Goal: Task Accomplishment & Management: Use online tool/utility

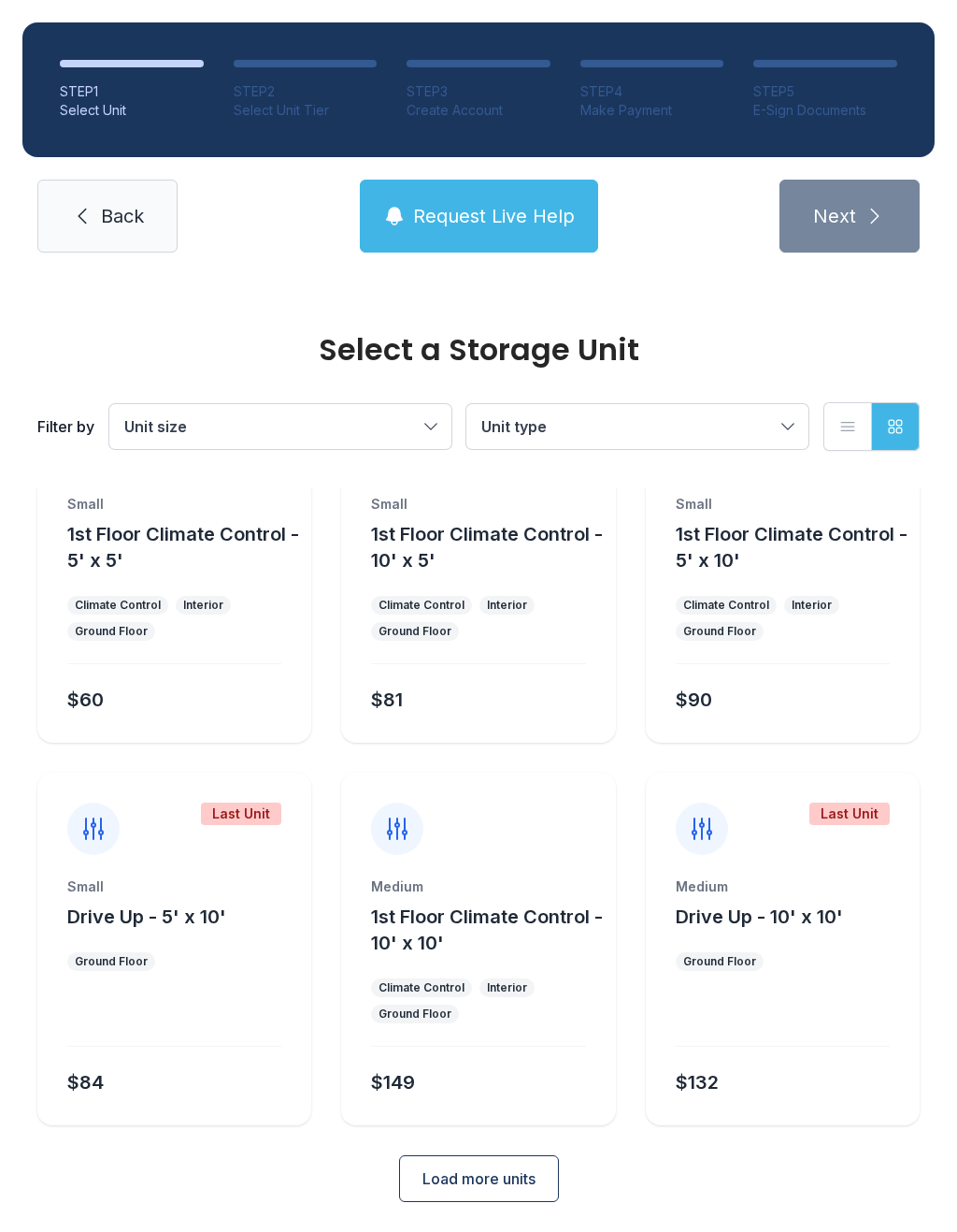
scroll to position [101, 0]
click at [459, 839] on div at bounding box center [478, 814] width 274 height 83
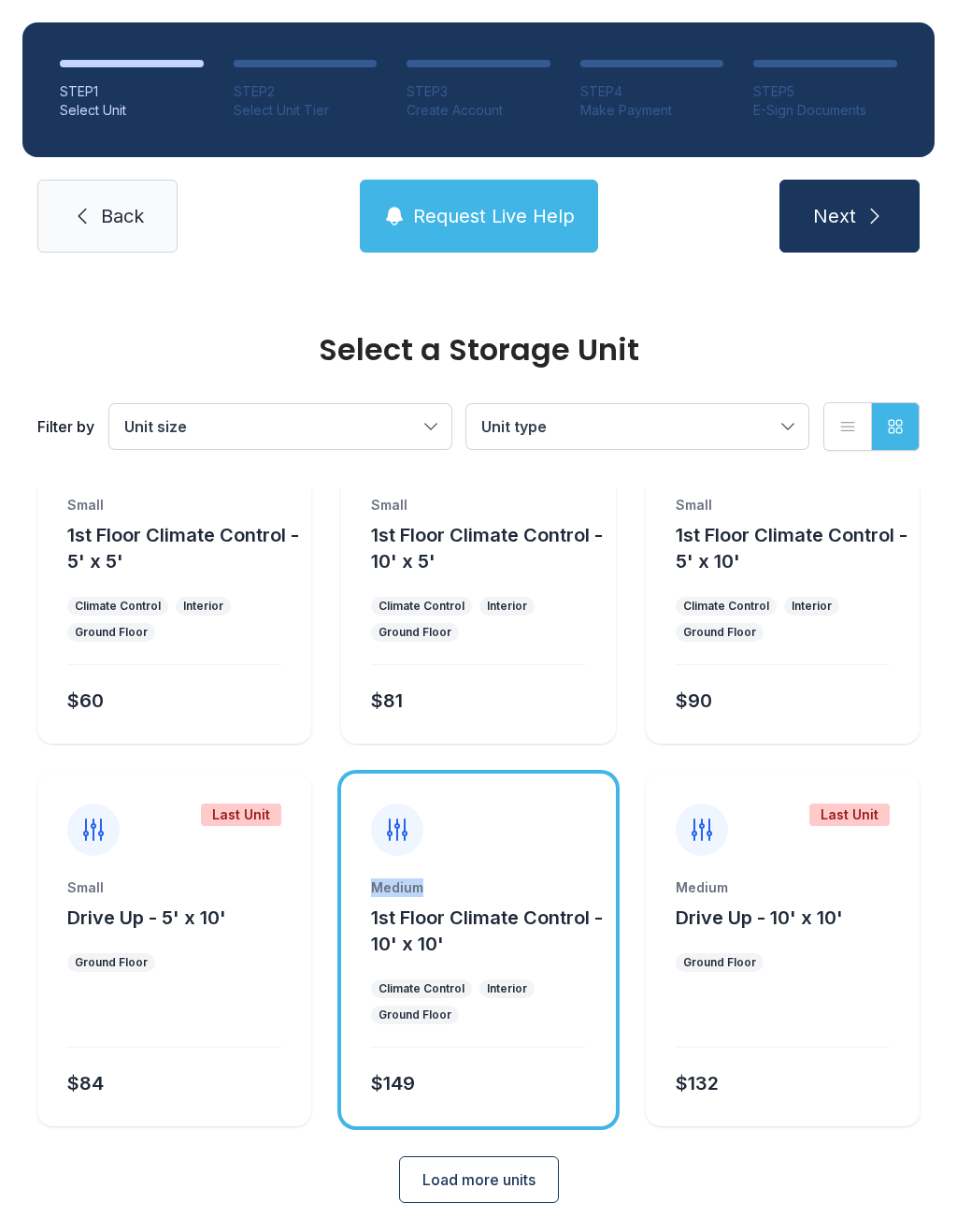
click at [398, 817] on icon at bounding box center [398, 830] width 30 height 30
click at [394, 803] on div at bounding box center [478, 814] width 274 height 83
click at [375, 420] on span "Unit size" at bounding box center [271, 426] width 293 height 23
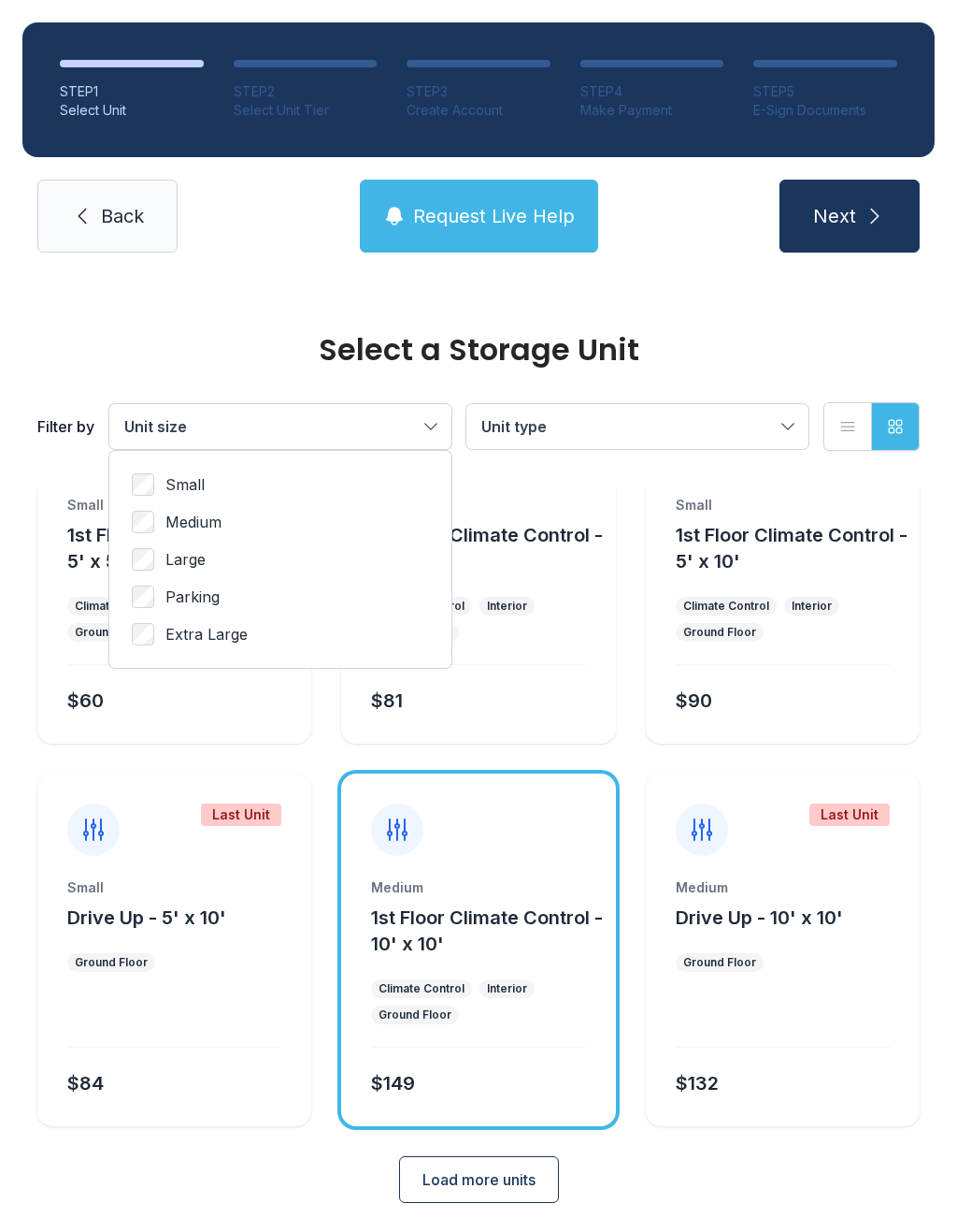
click at [226, 521] on label "Medium" at bounding box center [280, 522] width 297 height 23
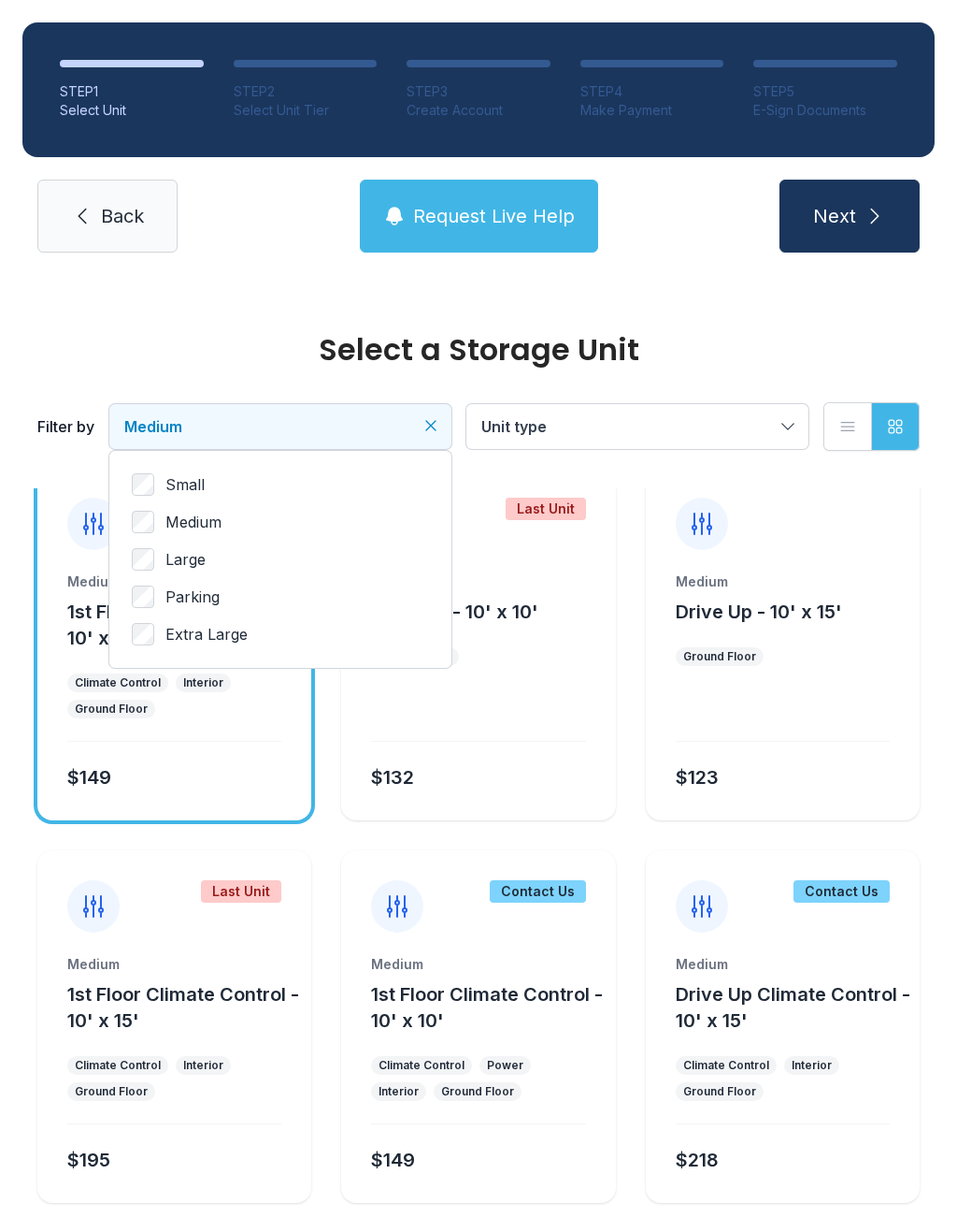
click at [321, 435] on span "Medium" at bounding box center [271, 426] width 293 height 23
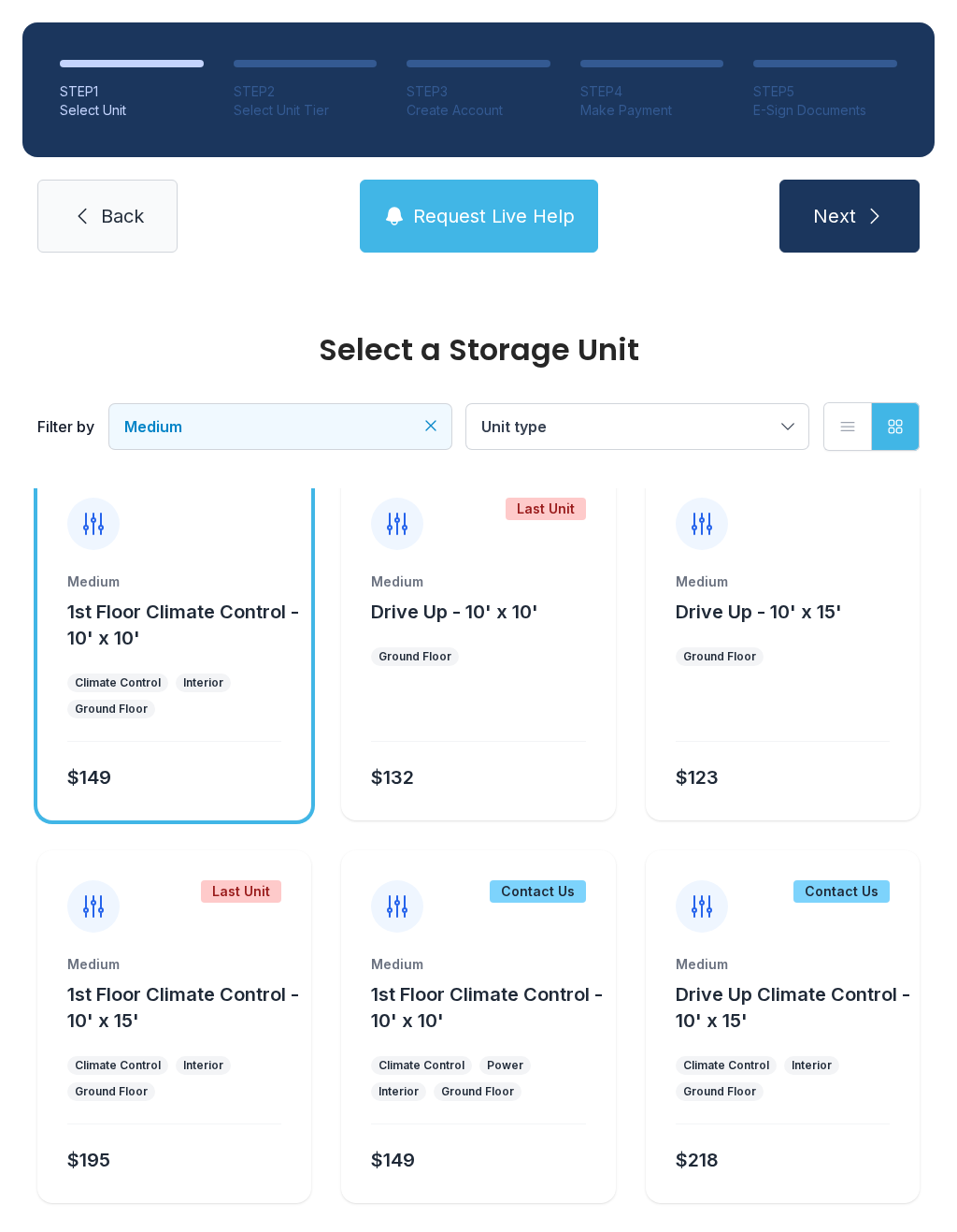
click at [754, 713] on div at bounding box center [782, 715] width 214 height 53
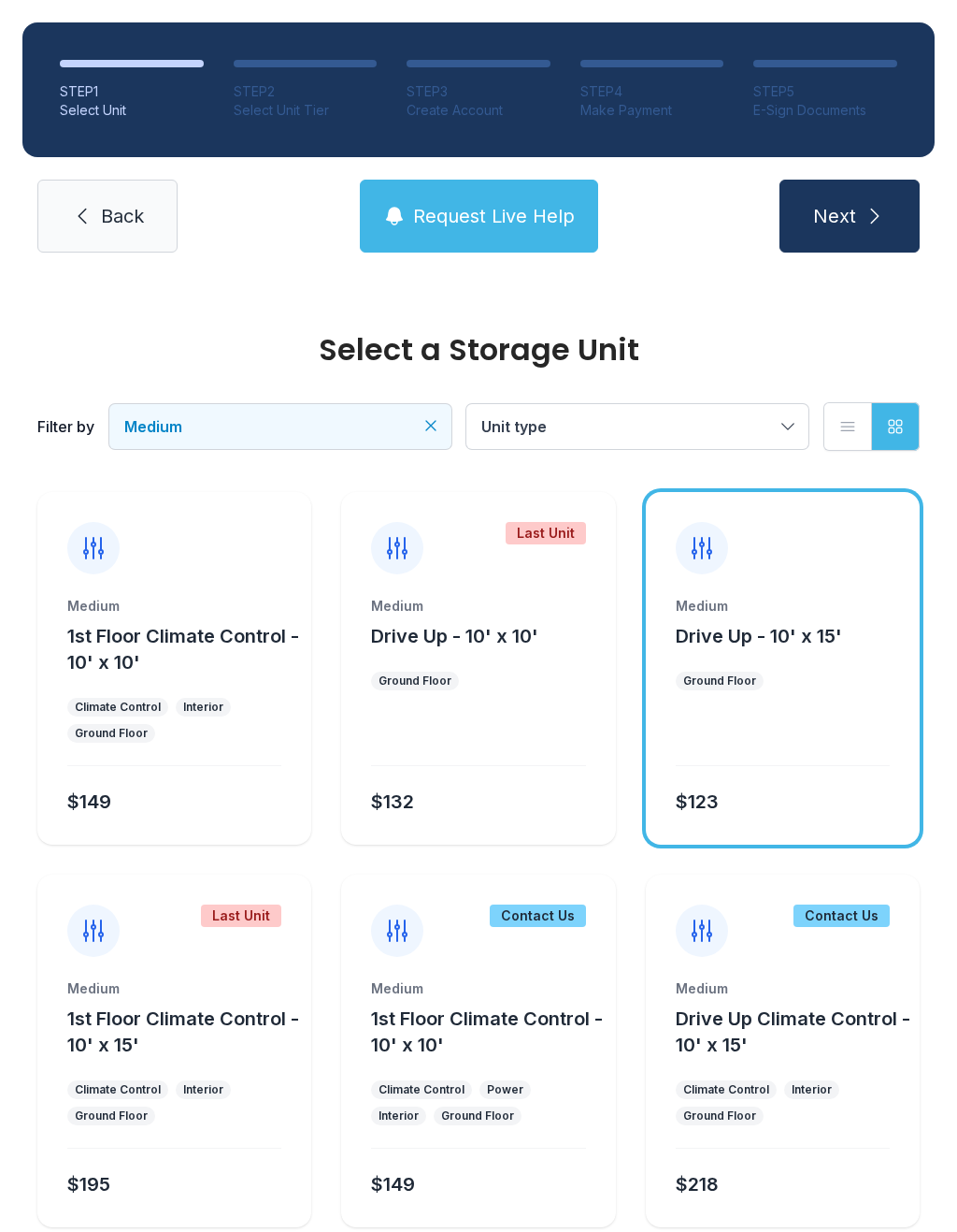
scroll to position [0, 0]
click at [638, 400] on div "Filter by Medium Unit type List view Grid view" at bounding box center [478, 426] width 883 height 123
click at [687, 418] on span "Unit type" at bounding box center [628, 426] width 293 height 23
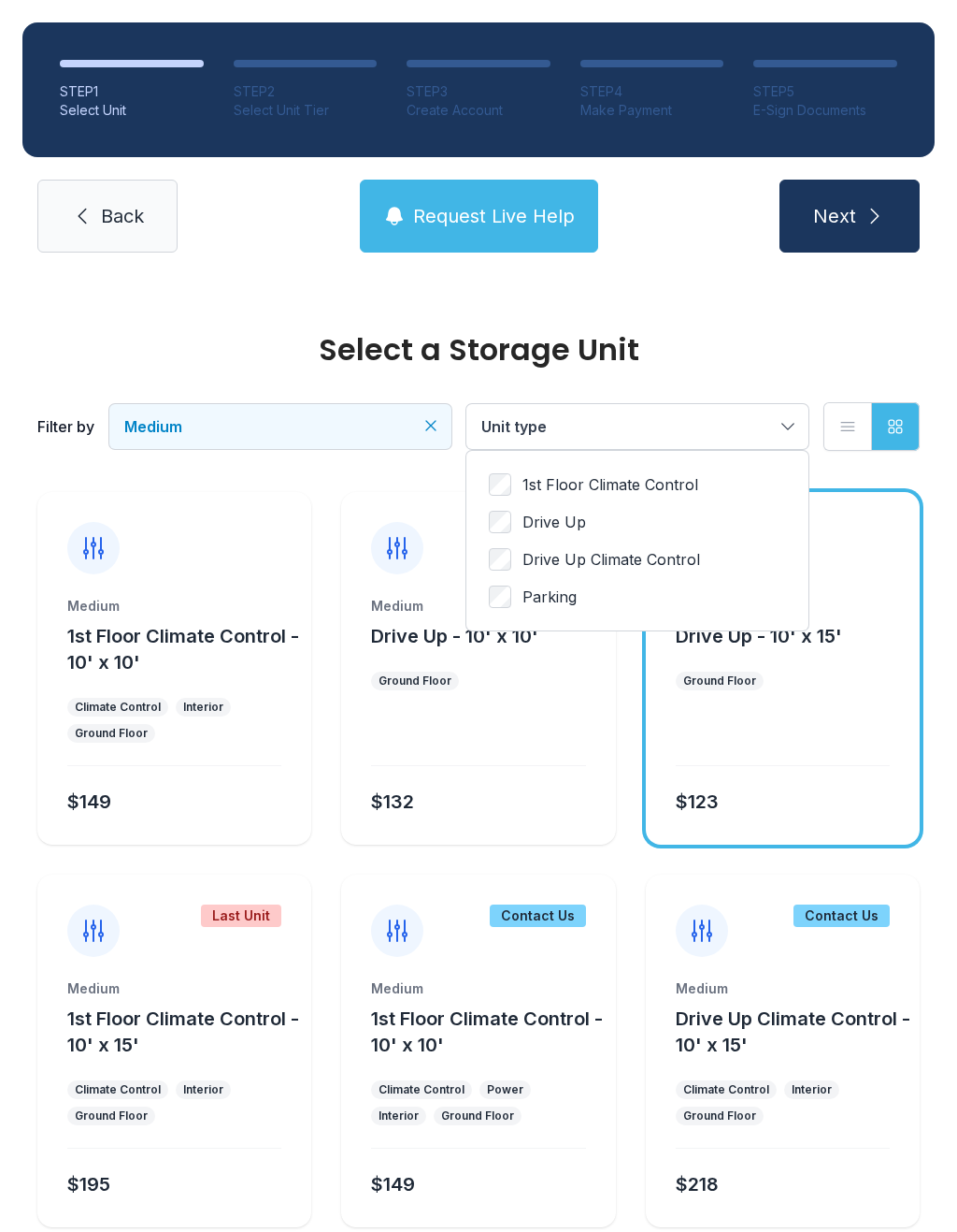
click at [647, 492] on span "1st Floor Climate Control" at bounding box center [610, 484] width 176 height 23
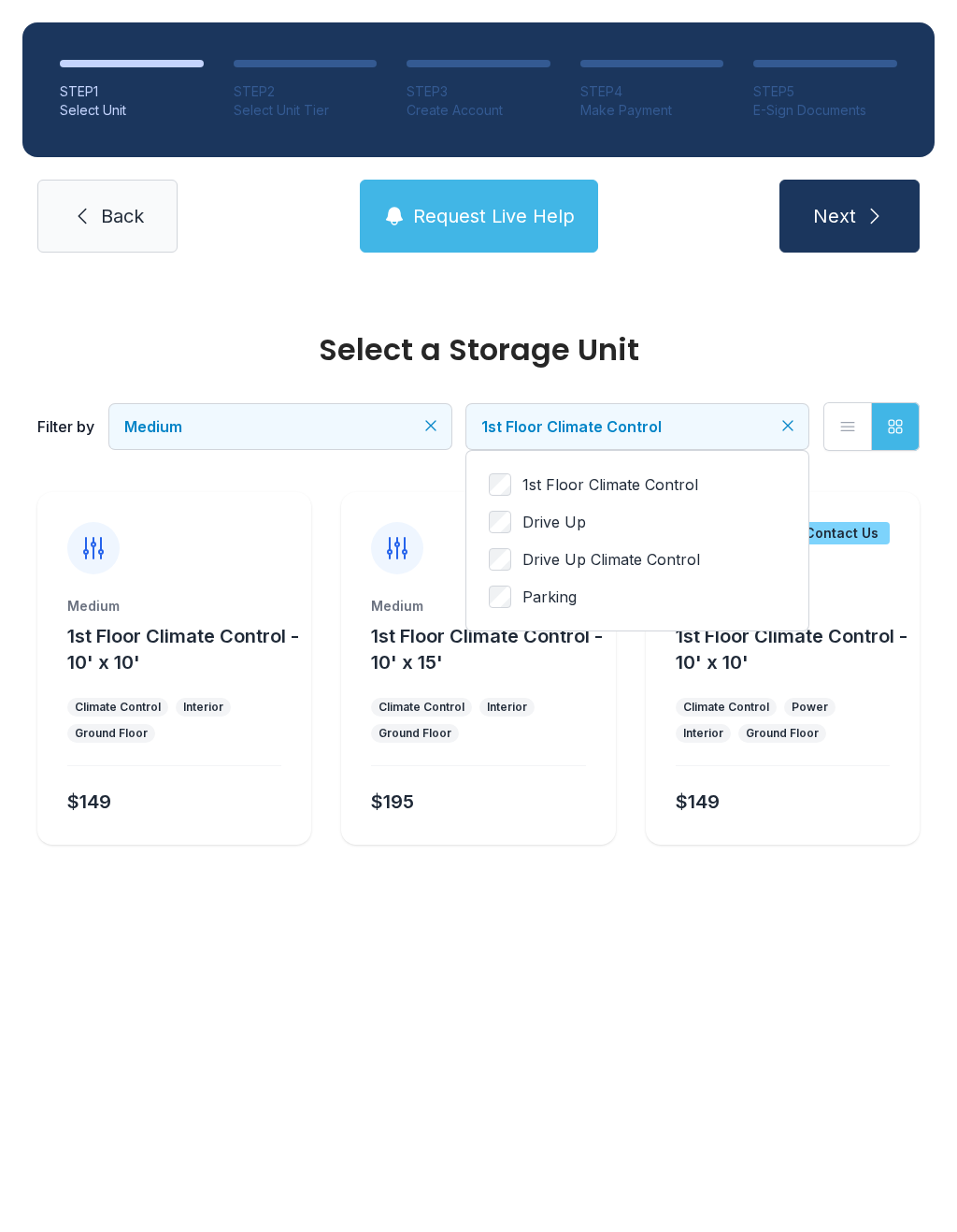
click at [779, 419] on icon "Clear filters" at bounding box center [788, 426] width 19 height 19
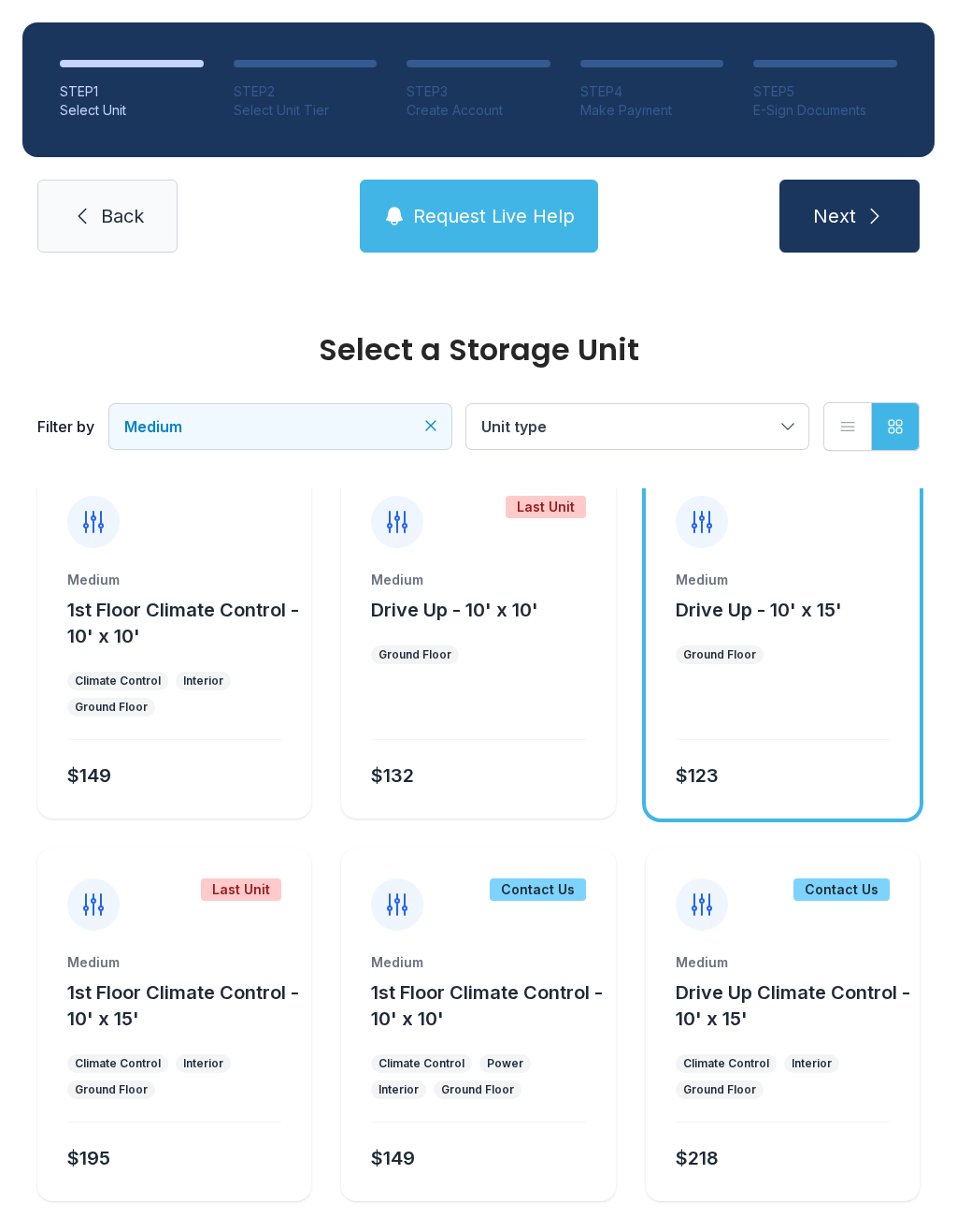
scroll to position [25, 0]
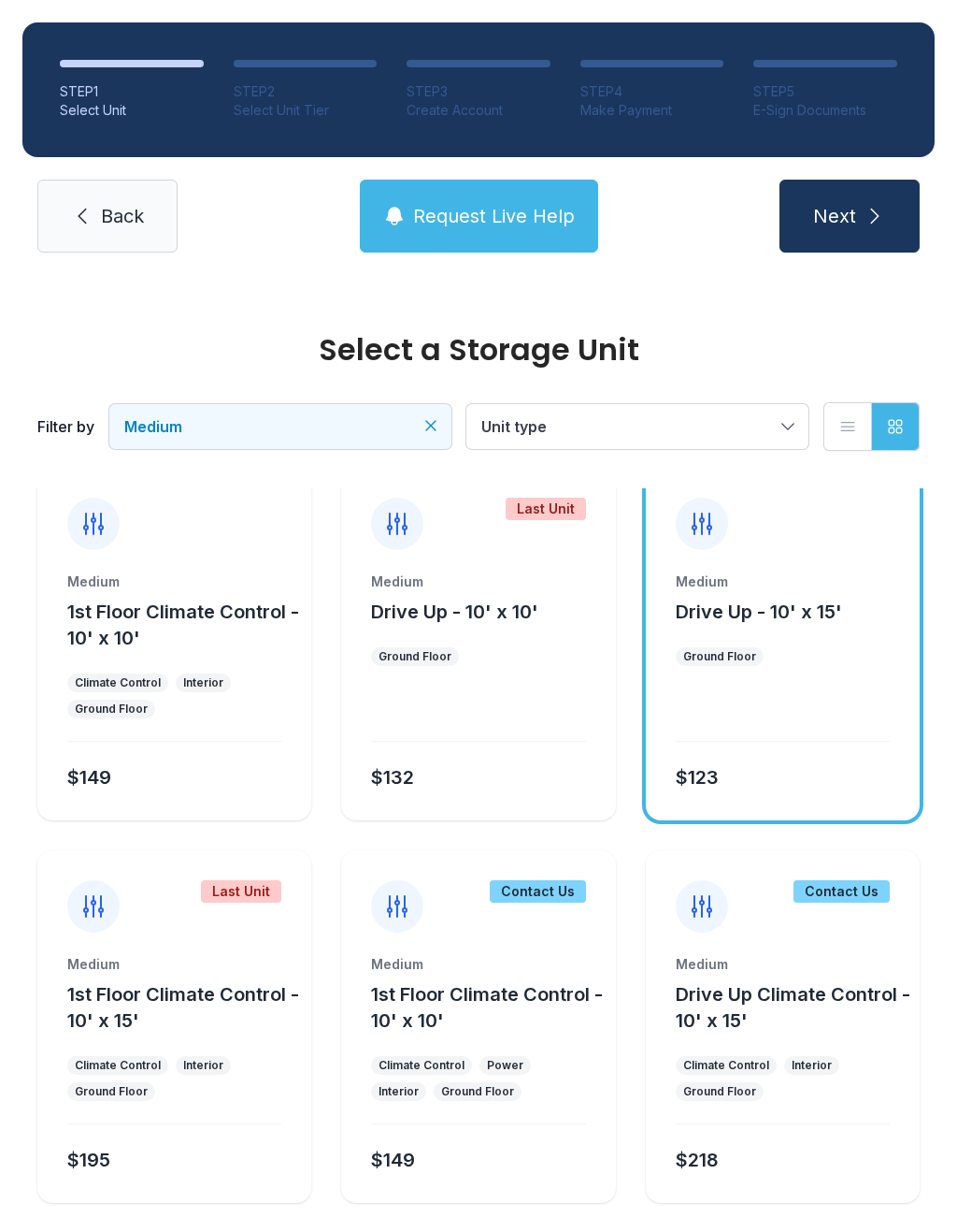
click at [478, 229] on button "Request Live Help" at bounding box center [478, 216] width 238 height 73
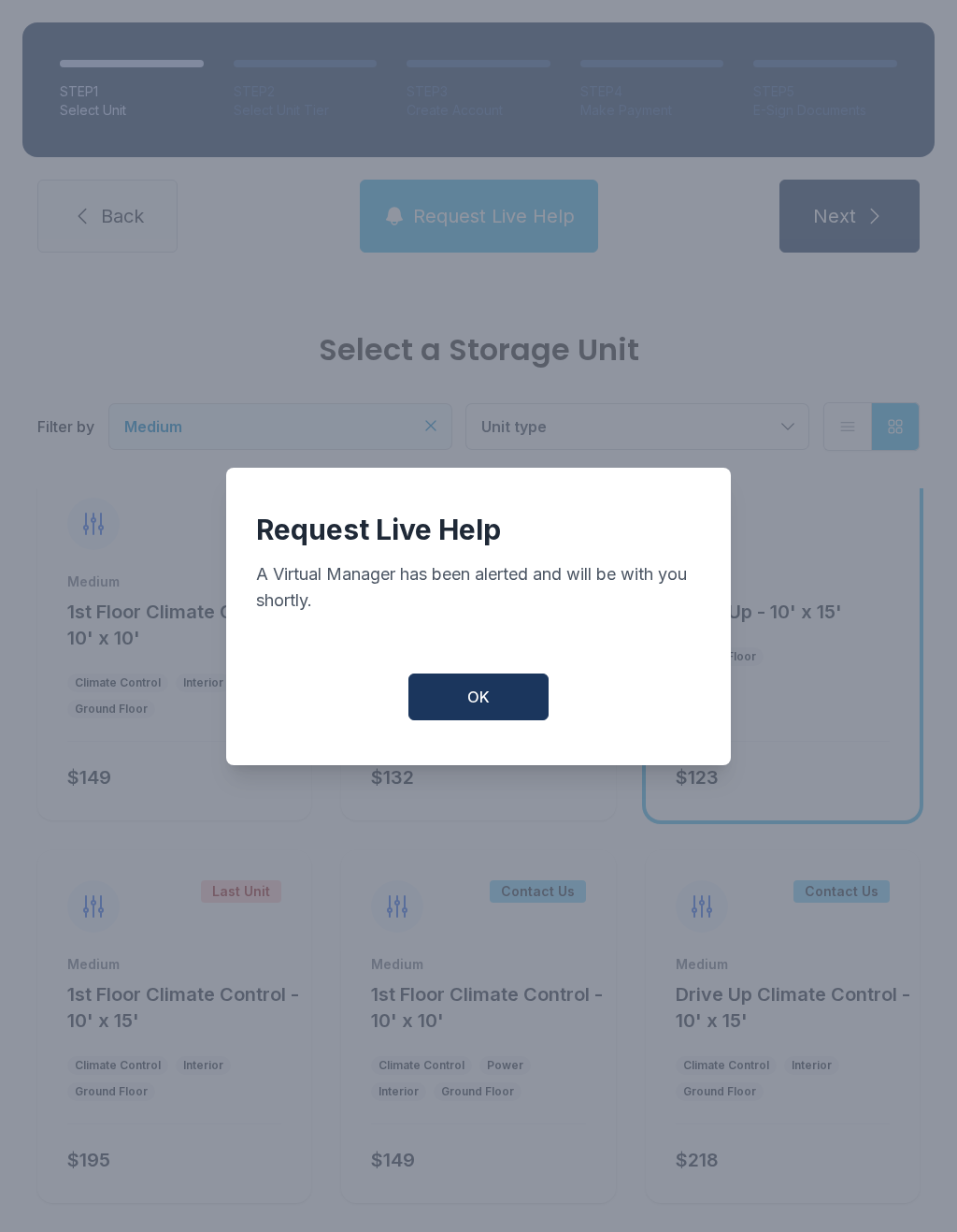
click at [507, 687] on button "OK" at bounding box center [478, 696] width 141 height 47
